Goal: Information Seeking & Learning: Learn about a topic

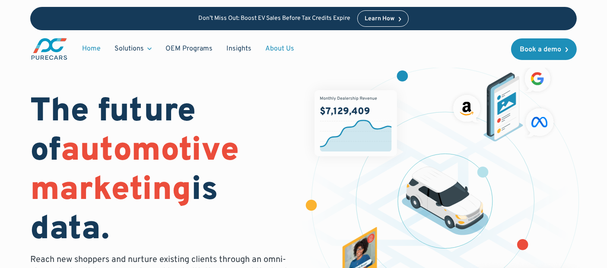
click at [270, 46] on link "About Us" at bounding box center [279, 49] width 43 height 16
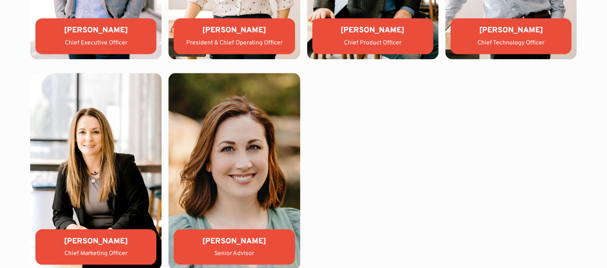
scroll to position [2001, 0]
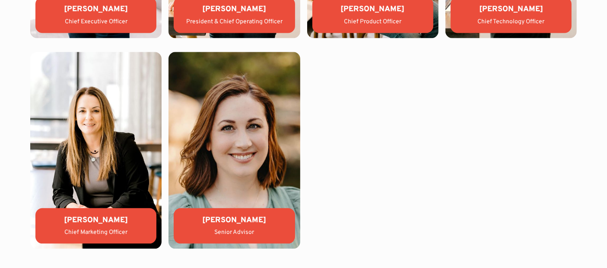
click at [430, 221] on div "[PERSON_NAME] Chief Executive Officer [PERSON_NAME] President & Chief Operating…" at bounding box center [303, 45] width 547 height 408
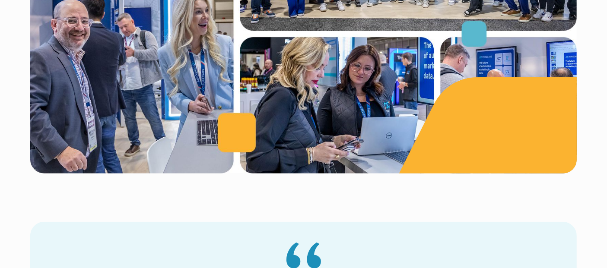
scroll to position [467, 0]
